Goal: Navigation & Orientation: Find specific page/section

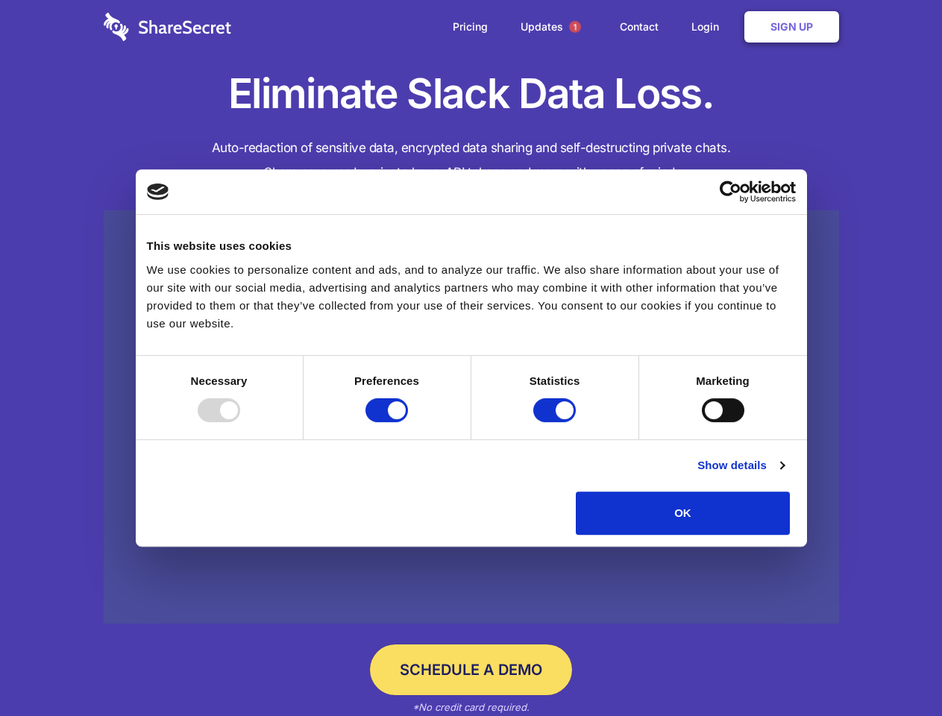
click at [240, 422] on div at bounding box center [219, 410] width 42 height 24
click at [408, 422] on input "Preferences" at bounding box center [386, 410] width 42 height 24
checkbox input "false"
click at [556, 422] on input "Statistics" at bounding box center [554, 410] width 42 height 24
checkbox input "false"
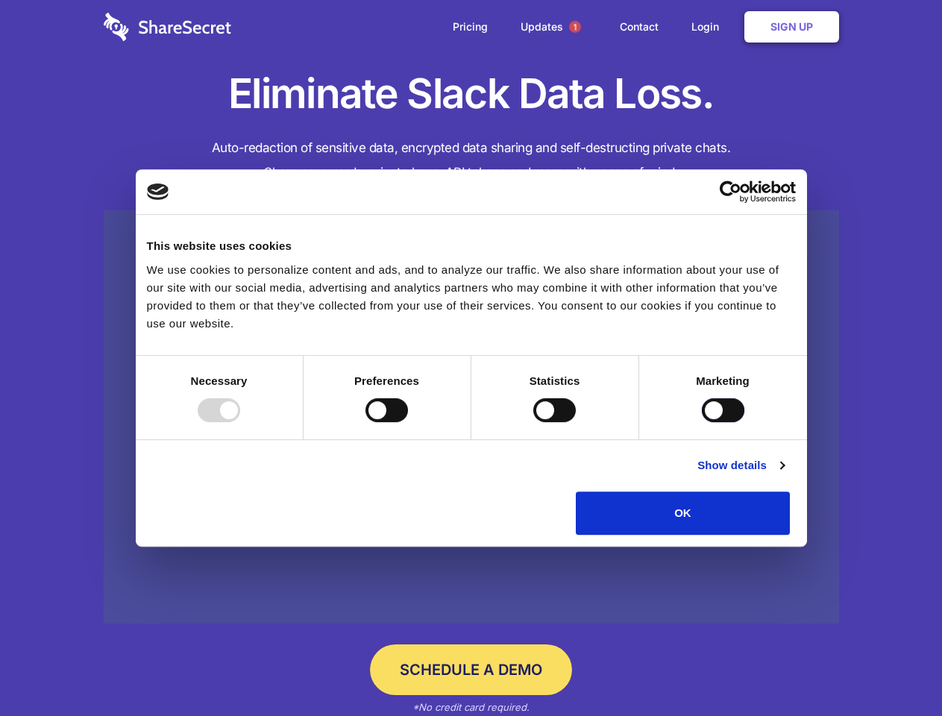
click at [702, 422] on input "Marketing" at bounding box center [723, 410] width 42 height 24
checkbox input "true"
click at [784, 474] on link "Show details" at bounding box center [740, 465] width 86 height 18
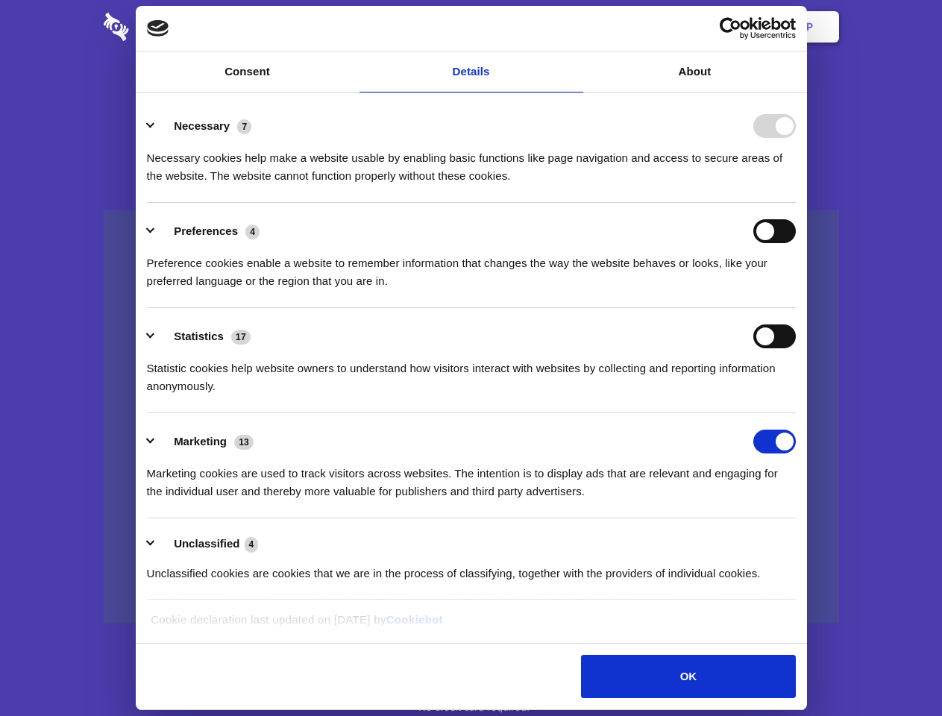
click at [802, 540] on ul "Necessary 7 Necessary cookies help make a website usable by enabling basic func…" at bounding box center [470, 349] width 663 height 502
click at [574, 27] on span "1" at bounding box center [575, 27] width 12 height 12
